Goal: Check status: Check status

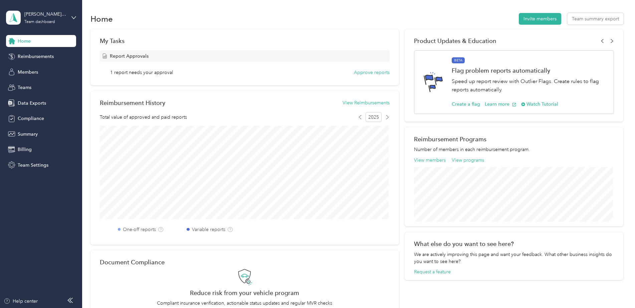
click at [48, 57] on span "Reimbursements" at bounding box center [36, 56] width 36 height 7
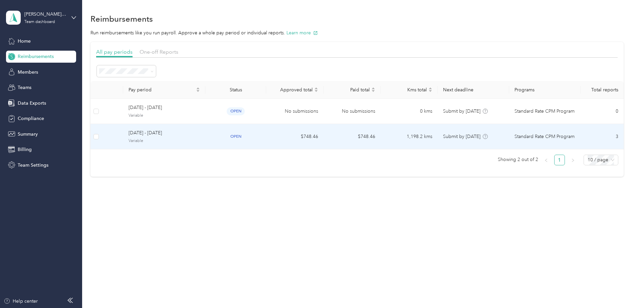
click at [160, 130] on span "[DATE] - [DATE]" at bounding box center [163, 132] width 71 height 7
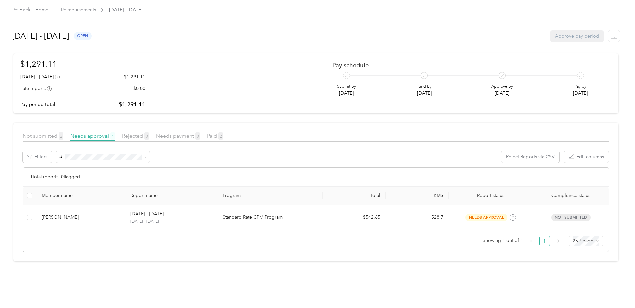
click at [36, 134] on span "Not submitted 2" at bounding box center [43, 136] width 41 height 6
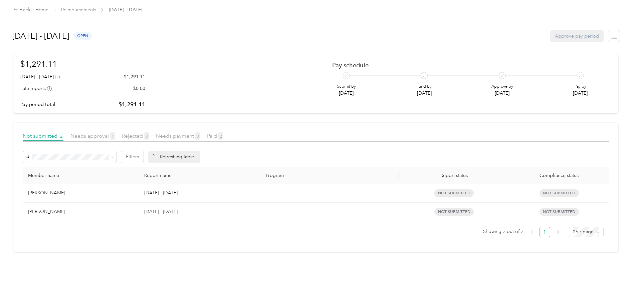
click at [112, 135] on span "1" at bounding box center [112, 135] width 5 height 7
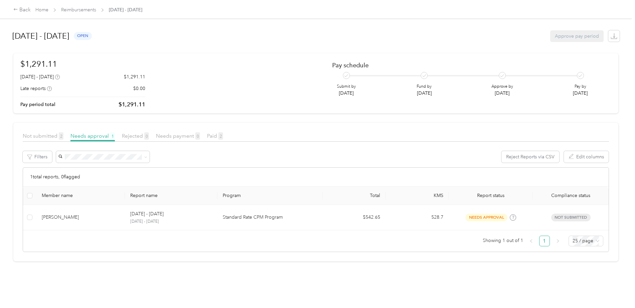
click at [464, 123] on article "Not submitted 2 Needs approval 1 Rejected 0 Needs payment 0 Paid 2 Filters Reje…" at bounding box center [315, 192] width 605 height 139
